Goal: Complete application form: Complete application form

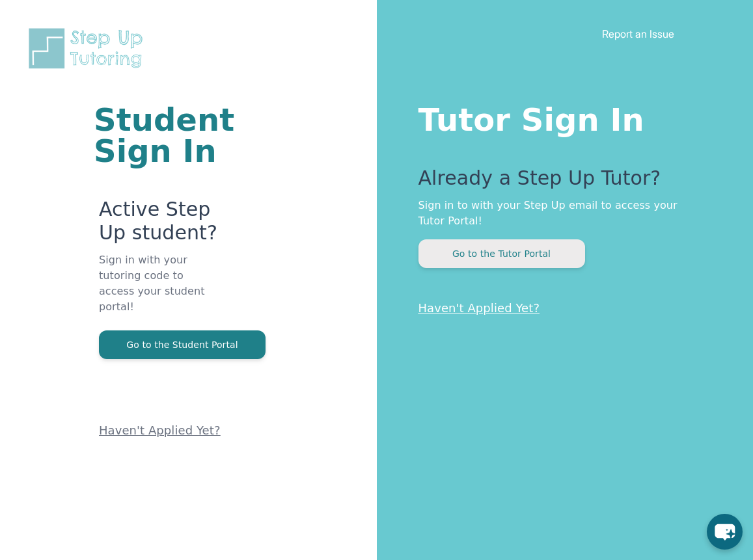
drag, startPoint x: 159, startPoint y: 307, endPoint x: 499, endPoint y: 221, distance: 350.0
click at [499, 240] on button "Go to the Tutor Portal" at bounding box center [502, 254] width 167 height 29
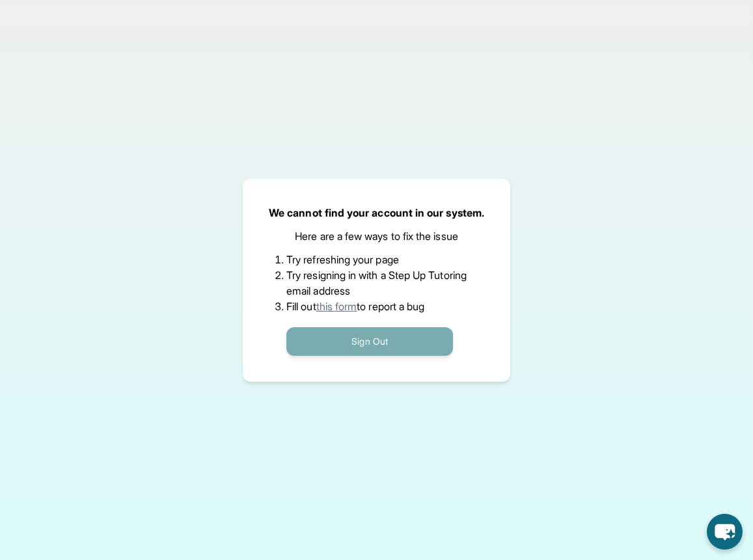
click at [349, 339] on button "Sign Out" at bounding box center [369, 341] width 167 height 29
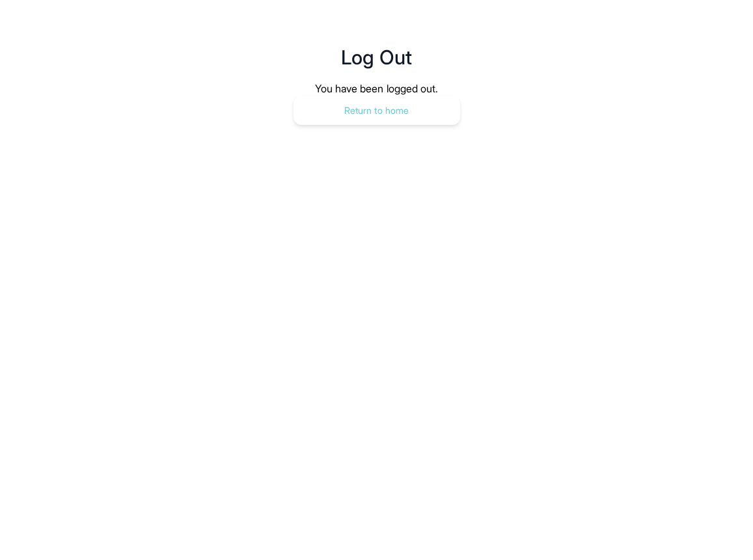
click at [375, 115] on button "Return to home" at bounding box center [377, 110] width 167 height 29
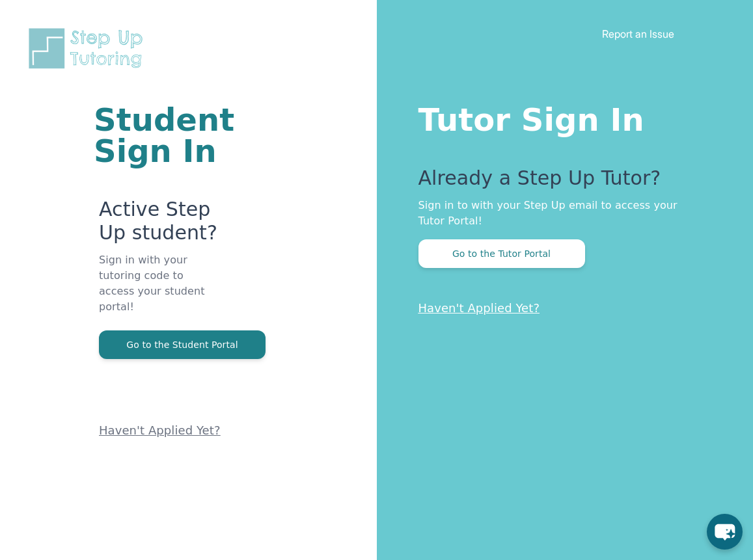
click at [456, 301] on link "Haven't Applied Yet?" at bounding box center [480, 308] width 122 height 14
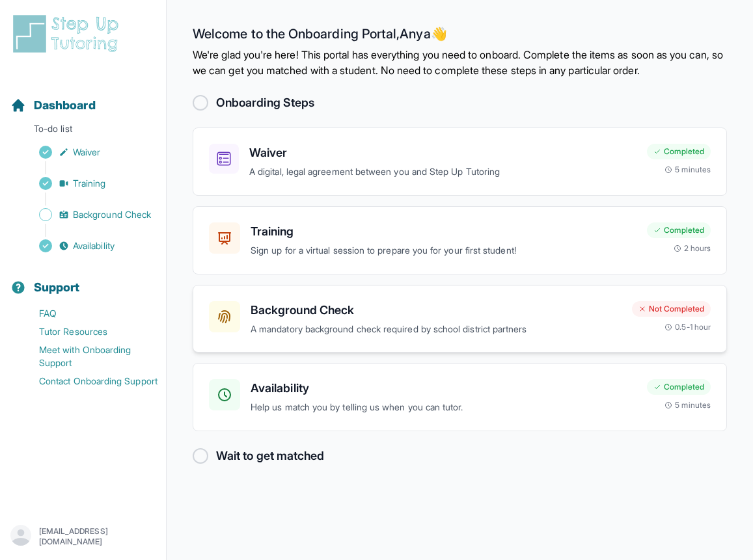
click at [371, 301] on h3 "Background Check" at bounding box center [436, 310] width 371 height 18
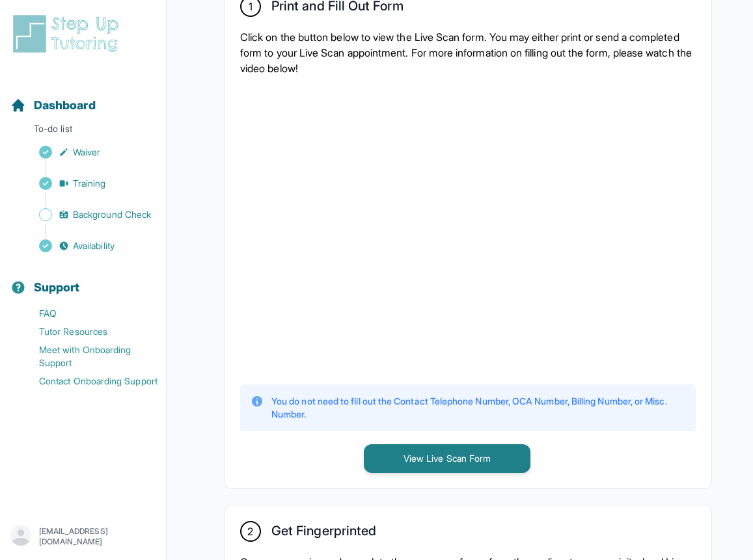
scroll to position [302, 0]
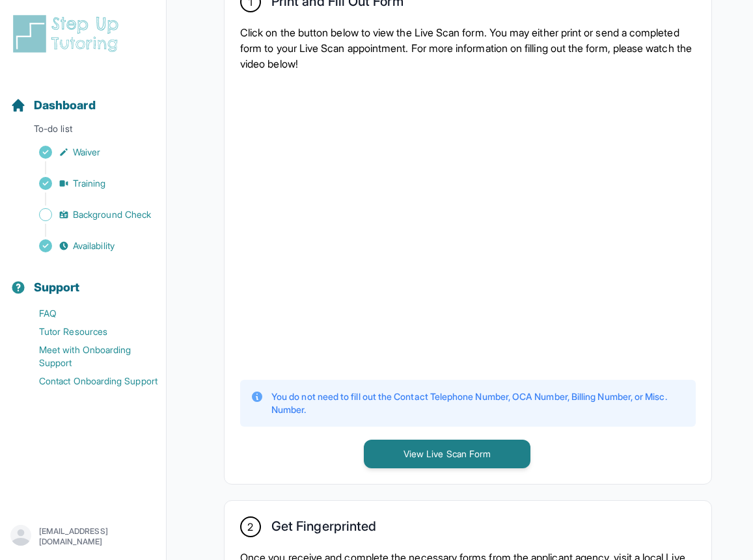
click at [549, 392] on div "1 Print and Fill Out Form Click on the button below to view the Live Scan form.…" at bounding box center [468, 230] width 487 height 508
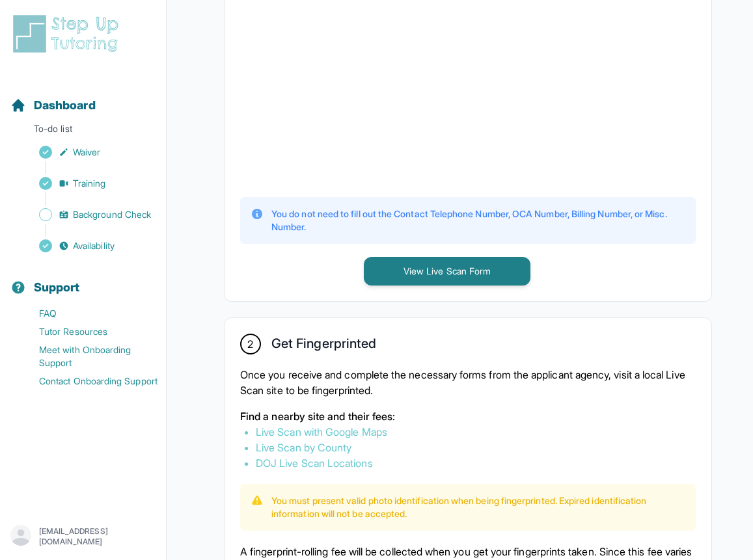
scroll to position [492, 0]
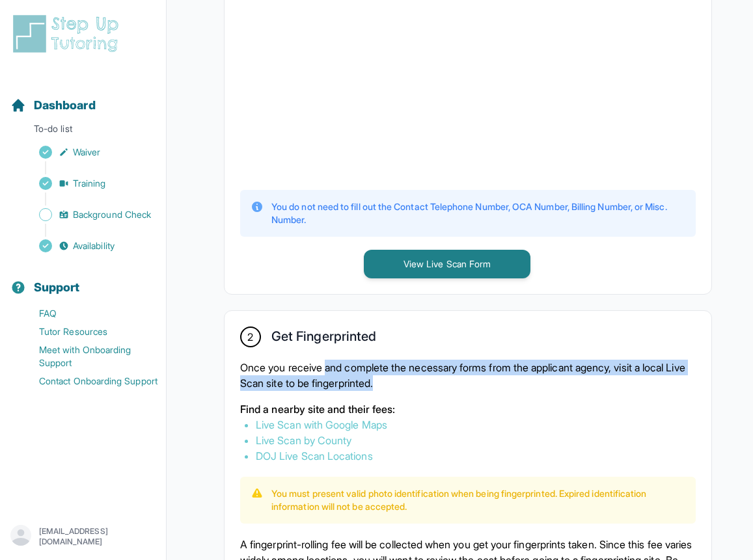
drag, startPoint x: 391, startPoint y: 329, endPoint x: 310, endPoint y: 318, distance: 81.5
click at [310, 360] on p "Once you receive and complete the necessary forms from the applicant agency, vi…" at bounding box center [468, 375] width 456 height 31
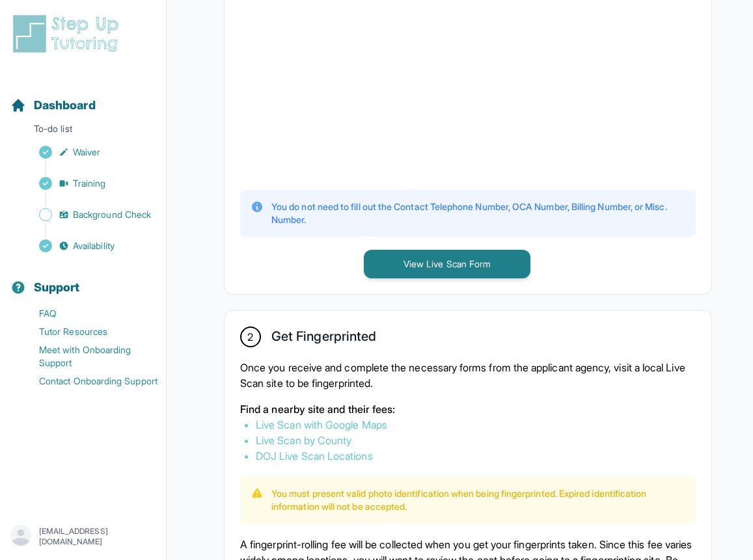
click at [270, 360] on p "Once you receive and complete the necessary forms from the applicant agency, vi…" at bounding box center [468, 375] width 456 height 31
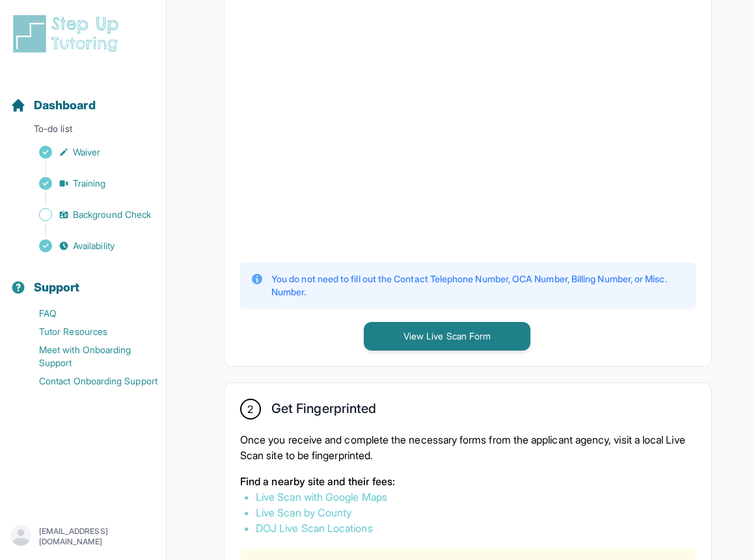
scroll to position [480, 0]
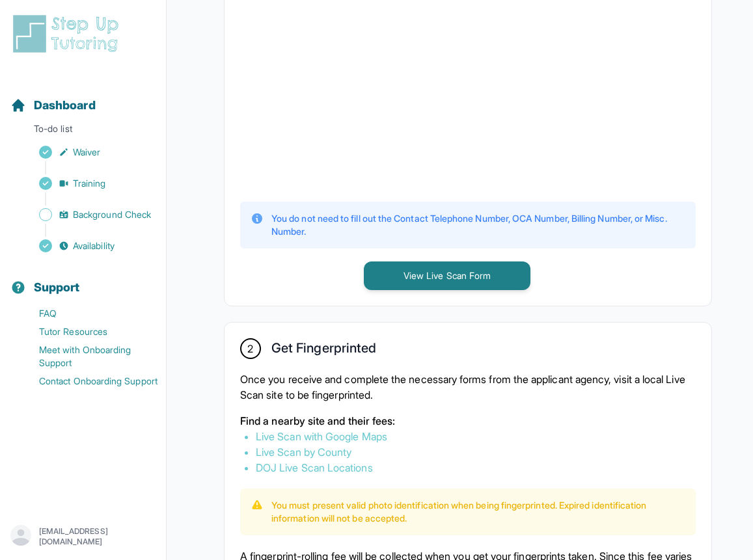
click at [322, 430] on link "Live Scan with Google Maps" at bounding box center [321, 436] width 131 height 13
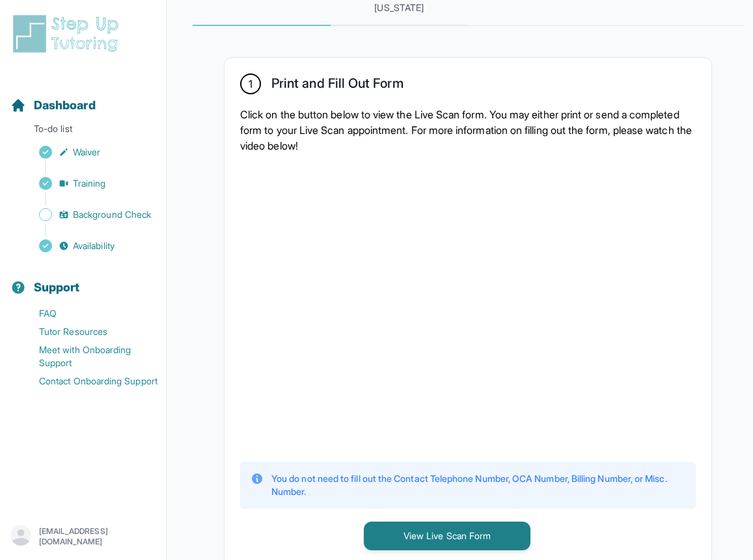
scroll to position [221, 0]
